Goal: Transaction & Acquisition: Purchase product/service

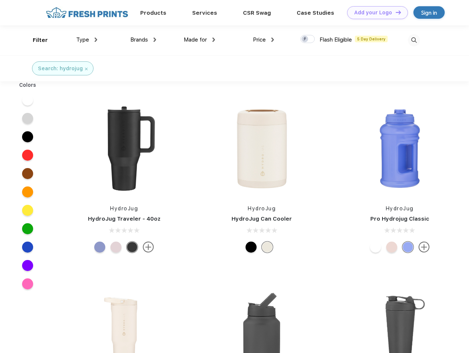
click at [374, 13] on link "Add your Logo Design Tool" at bounding box center [377, 12] width 61 height 13
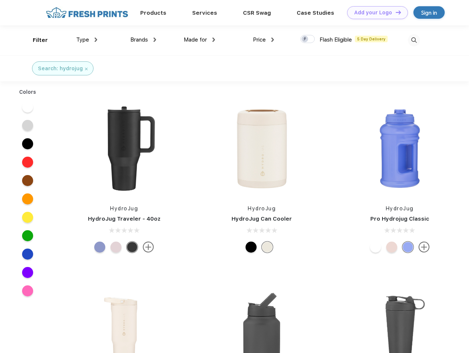
click at [0, 0] on div "Design Tool" at bounding box center [0, 0] width 0 height 0
click at [395, 12] on link "Add your Logo Design Tool" at bounding box center [377, 12] width 61 height 13
click at [35, 40] on div "Filter" at bounding box center [40, 40] width 15 height 8
click at [87, 40] on span "Type" at bounding box center [82, 39] width 13 height 7
click at [143, 40] on span "Brands" at bounding box center [139, 39] width 18 height 7
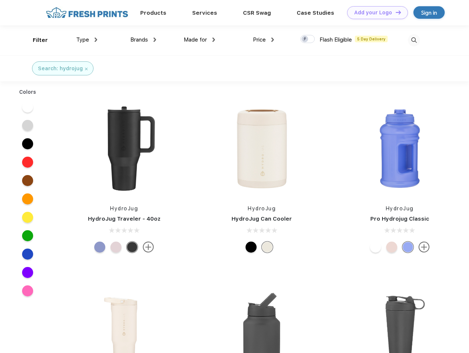
click at [199, 40] on span "Made for" at bounding box center [195, 39] width 23 height 7
click at [263, 40] on span "Price" at bounding box center [259, 39] width 13 height 7
click at [307, 39] on div at bounding box center [307, 39] width 14 height 8
click at [305, 39] on input "checkbox" at bounding box center [302, 37] width 5 height 5
click at [413, 40] on img at bounding box center [413, 40] width 12 height 12
